Goal: Check status: Check status

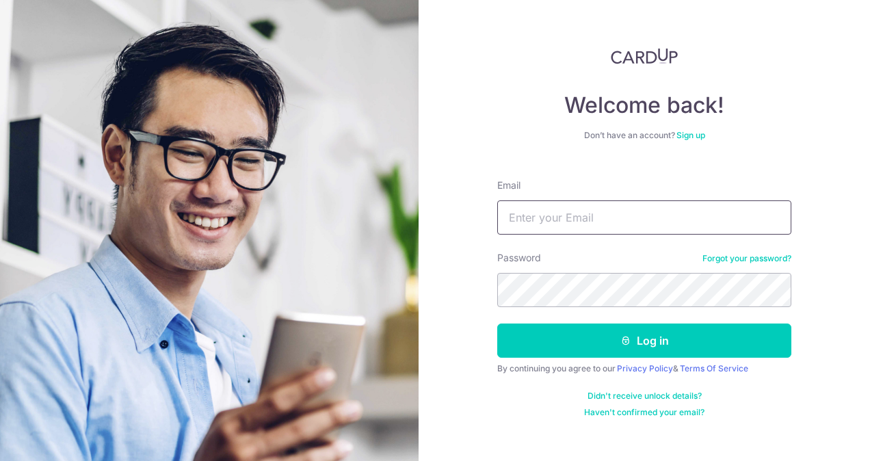
click at [535, 217] on input "Email" at bounding box center [644, 217] width 294 height 34
type input "[EMAIL_ADDRESS][DOMAIN_NAME]"
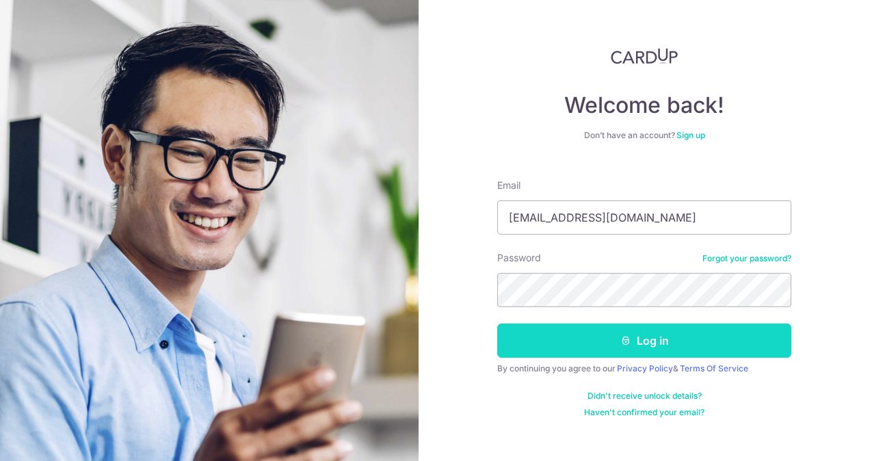
click at [632, 347] on button "Log in" at bounding box center [644, 340] width 294 height 34
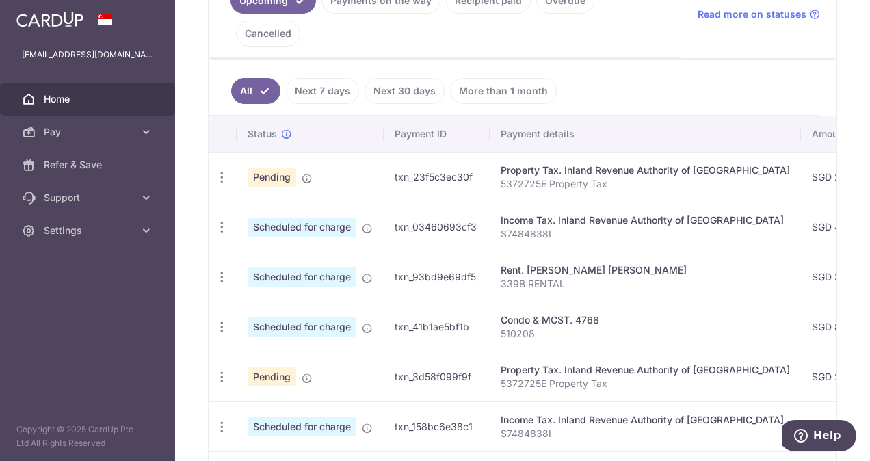
scroll to position [342, 0]
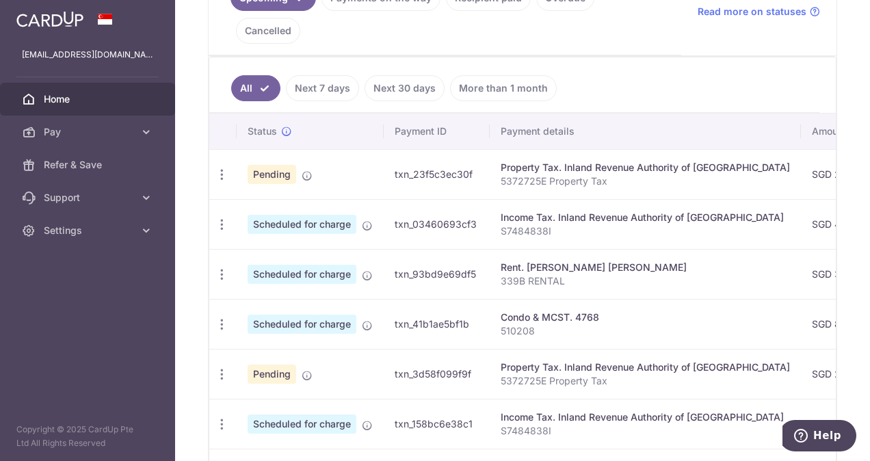
click at [325, 75] on link "Next 7 days" at bounding box center [322, 88] width 73 height 26
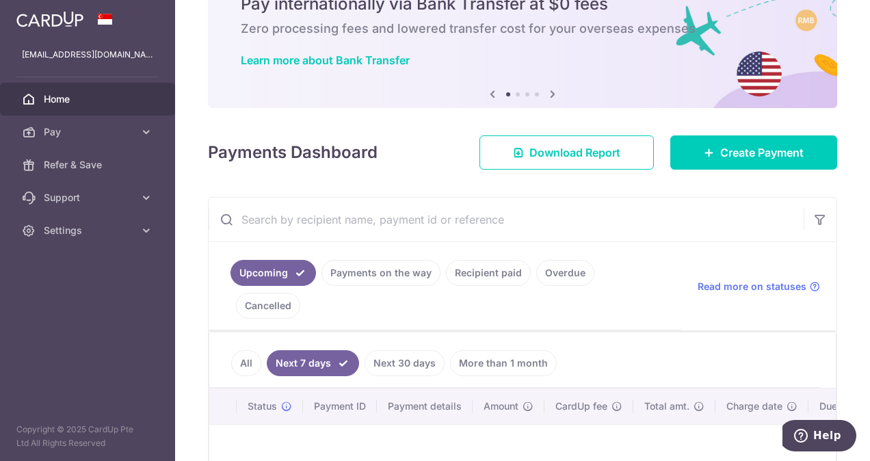
scroll to position [141, 0]
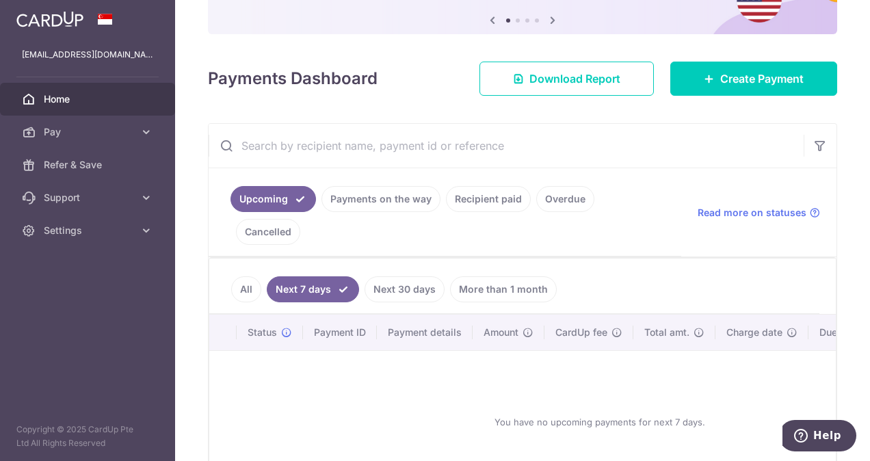
click at [409, 276] on link "Next 30 days" at bounding box center [404, 289] width 80 height 26
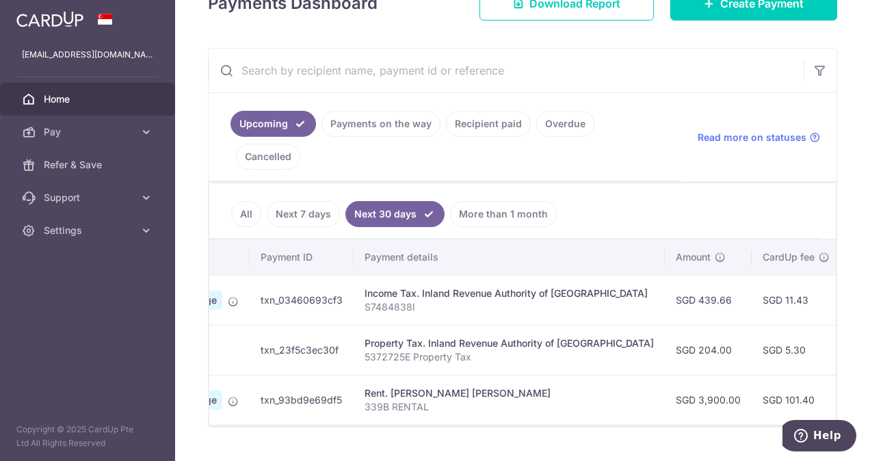
scroll to position [0, 0]
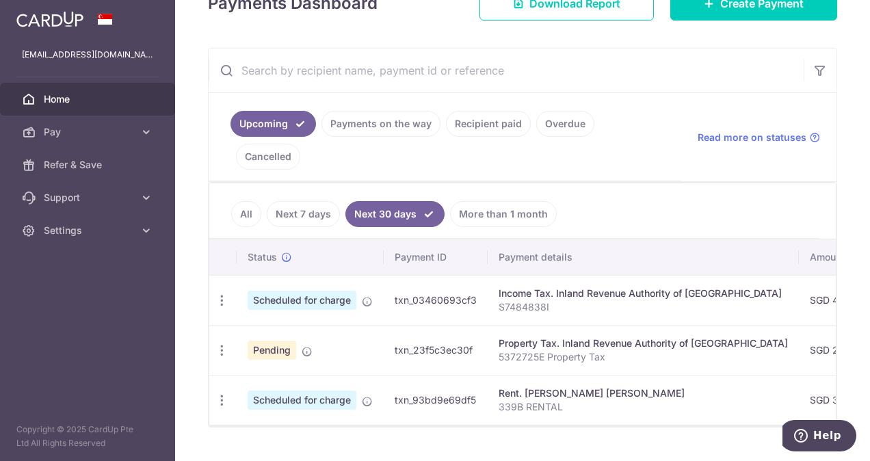
click at [379, 121] on link "Payments on the way" at bounding box center [380, 124] width 119 height 26
